Goal: Information Seeking & Learning: Find specific fact

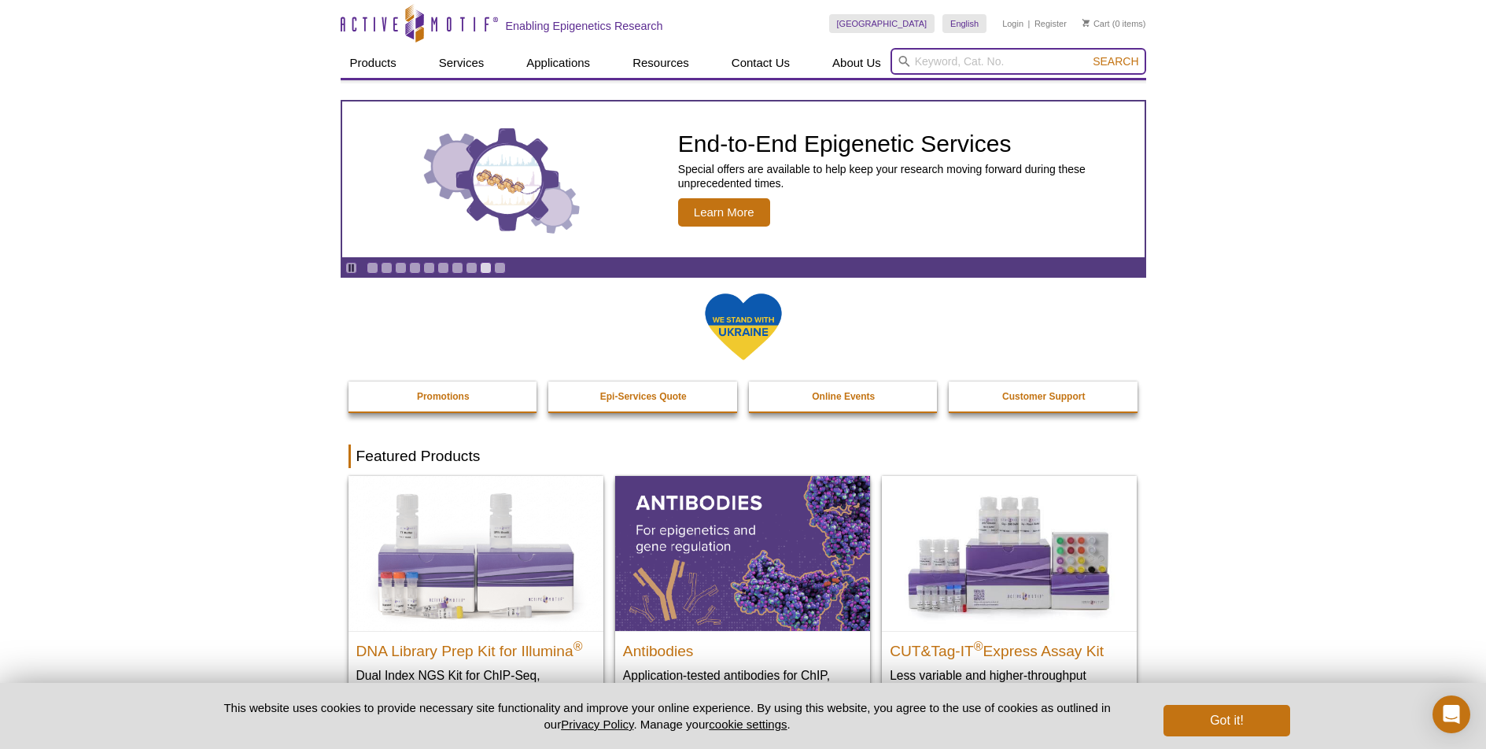
click at [935, 60] on input "search" at bounding box center [1019, 61] width 256 height 27
type input "91193"
click at [1088, 54] on button "Search" at bounding box center [1115, 61] width 55 height 14
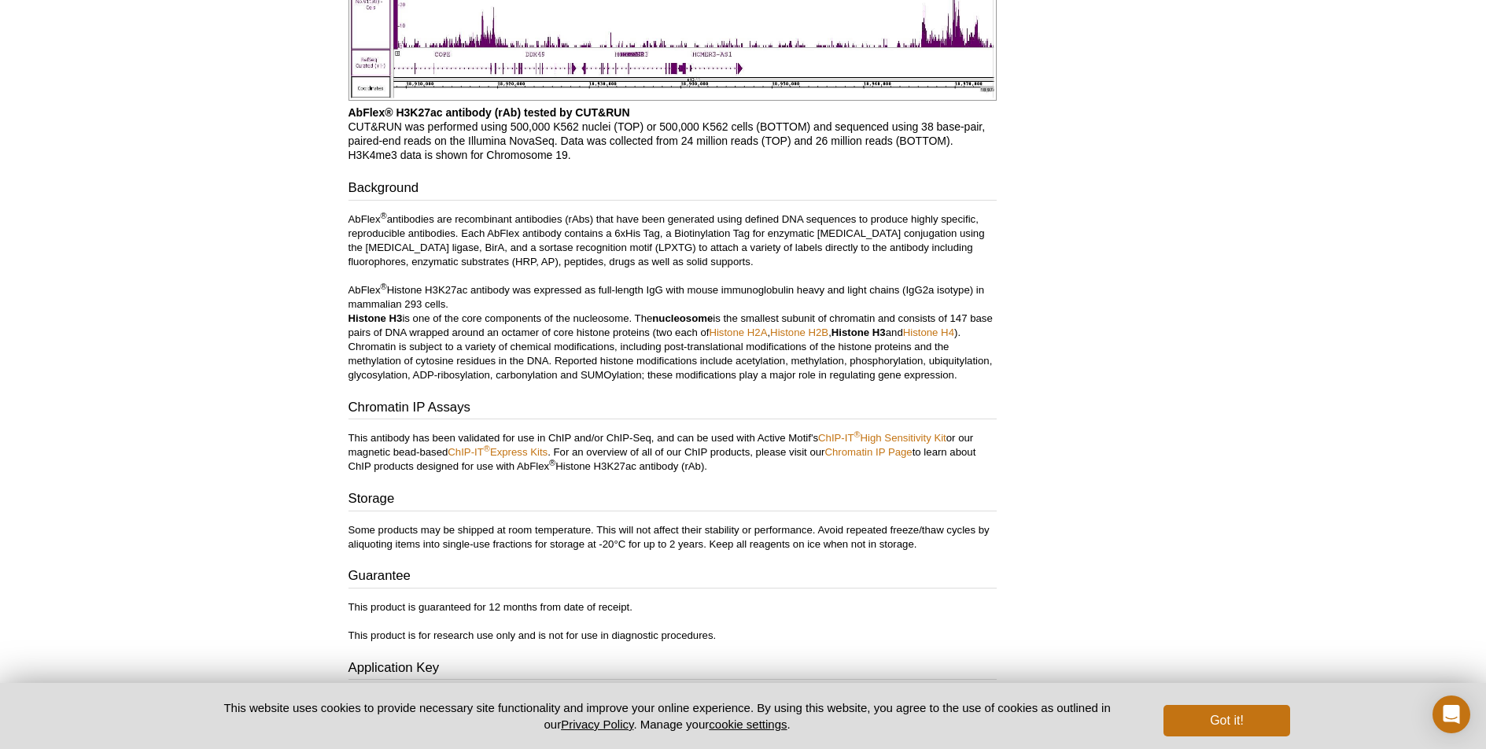
scroll to position [2542, 0]
